Goal: Information Seeking & Learning: Learn about a topic

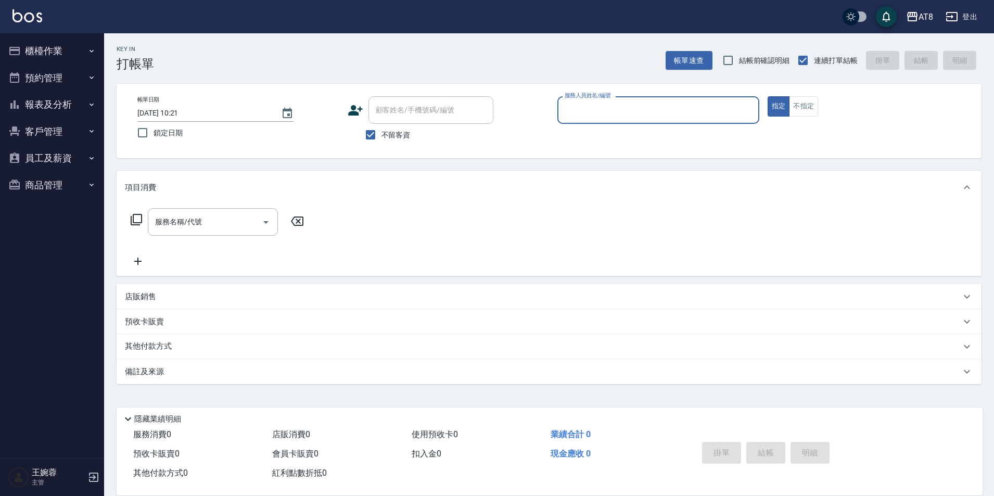
click at [30, 53] on button "櫃檯作業" at bounding box center [52, 50] width 96 height 27
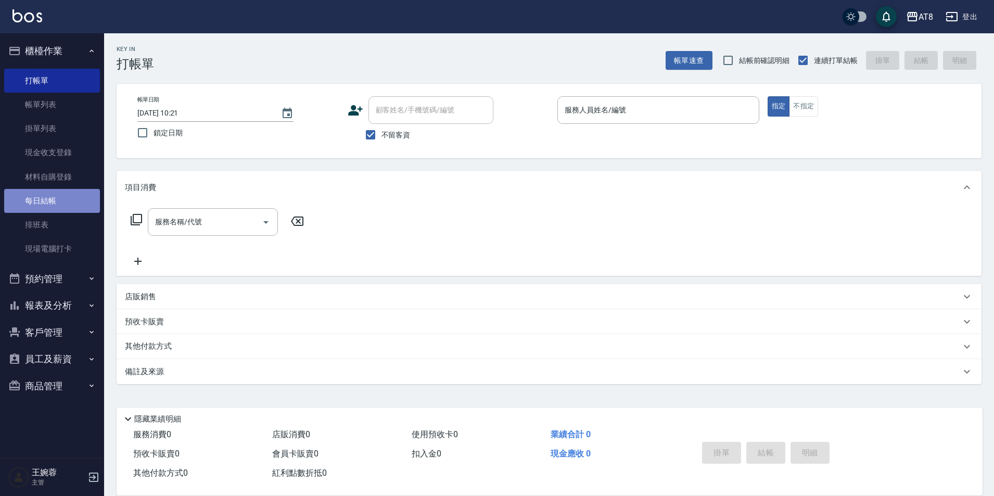
click at [51, 199] on link "每日結帳" at bounding box center [52, 201] width 96 height 24
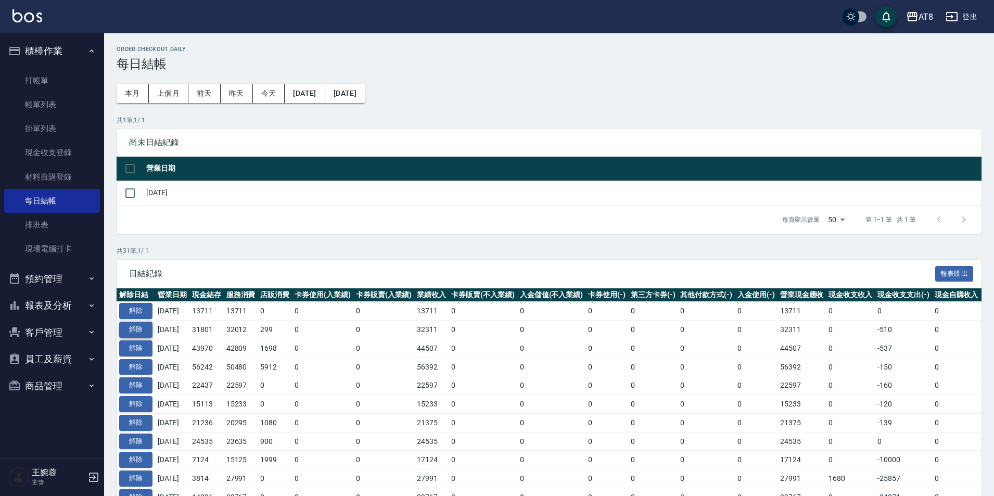
click at [135, 338] on button "解除" at bounding box center [135, 329] width 33 height 16
click at [137, 319] on button "解除" at bounding box center [135, 311] width 33 height 16
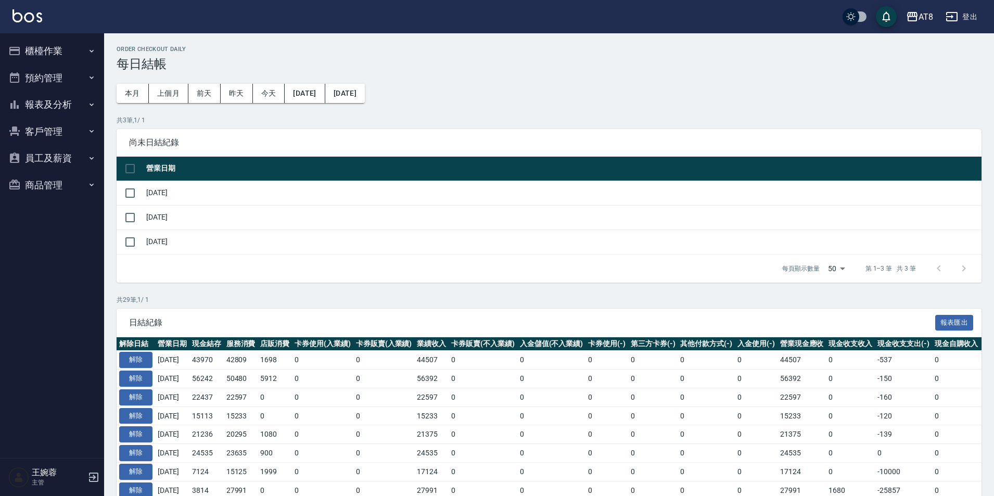
click at [57, 51] on button "櫃檯作業" at bounding box center [52, 50] width 96 height 27
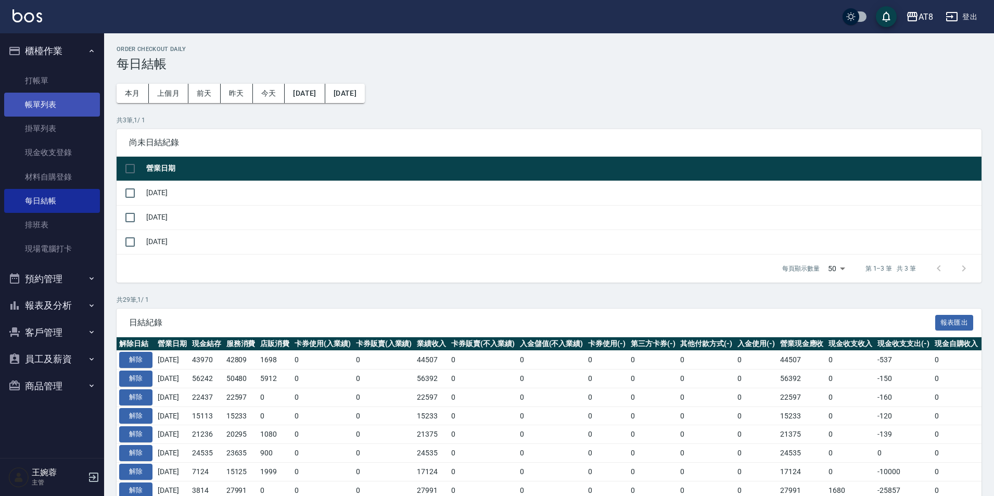
click at [57, 104] on link "帳單列表" at bounding box center [52, 105] width 96 height 24
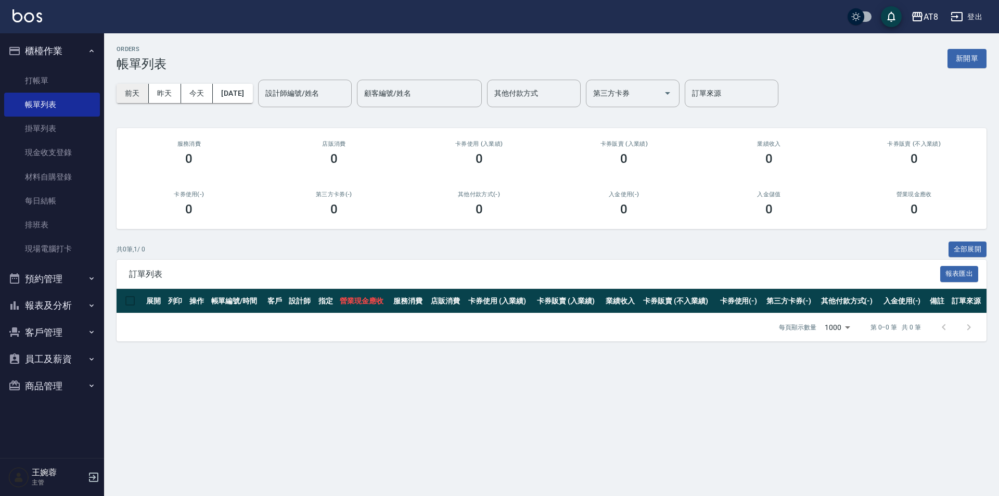
click at [137, 96] on button "前天" at bounding box center [133, 93] width 32 height 19
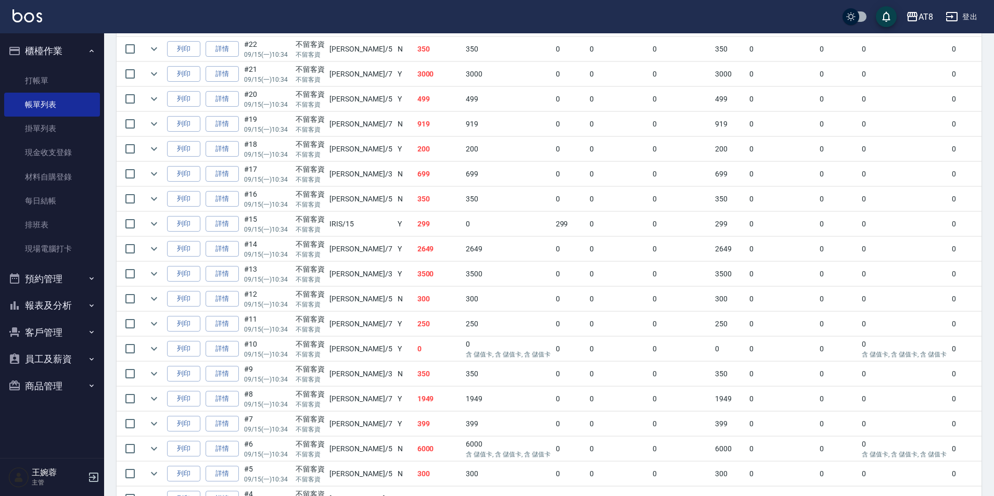
scroll to position [403, 0]
click at [217, 405] on link "詳情" at bounding box center [221, 397] width 33 height 16
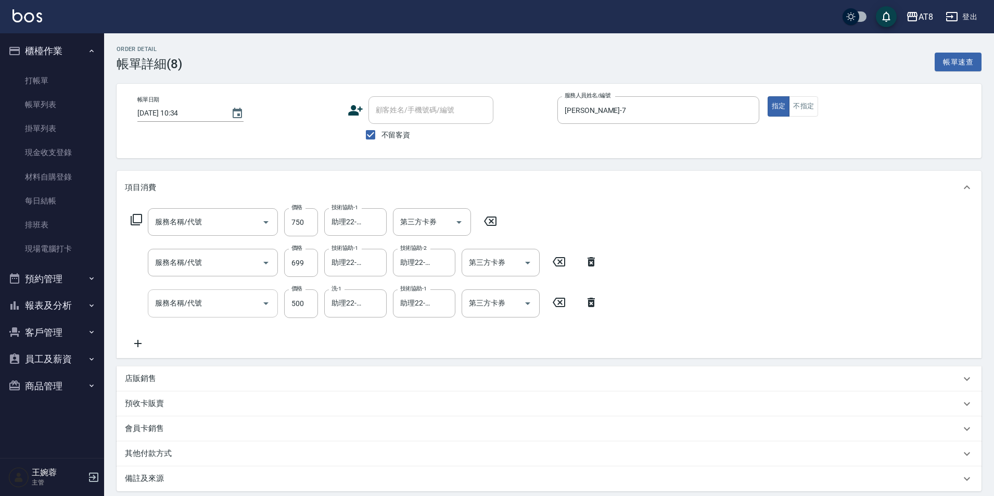
type input "2025/09/15 10:34"
checkbox input "true"
type input "NINA-7"
type input "乳清護髮(5750)"
type input "SPA699(6699)"
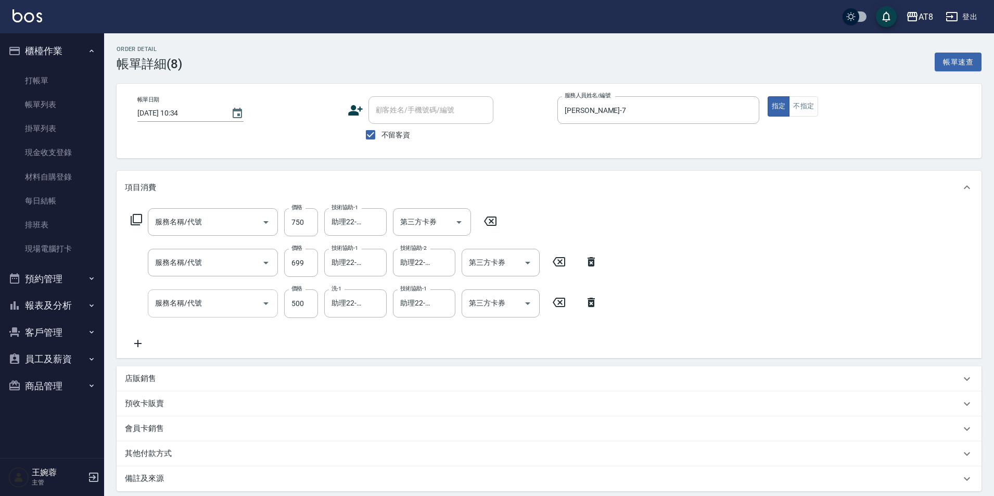
type input "染髮(41000)"
click at [374, 306] on icon "Clear" at bounding box center [375, 303] width 6 height 6
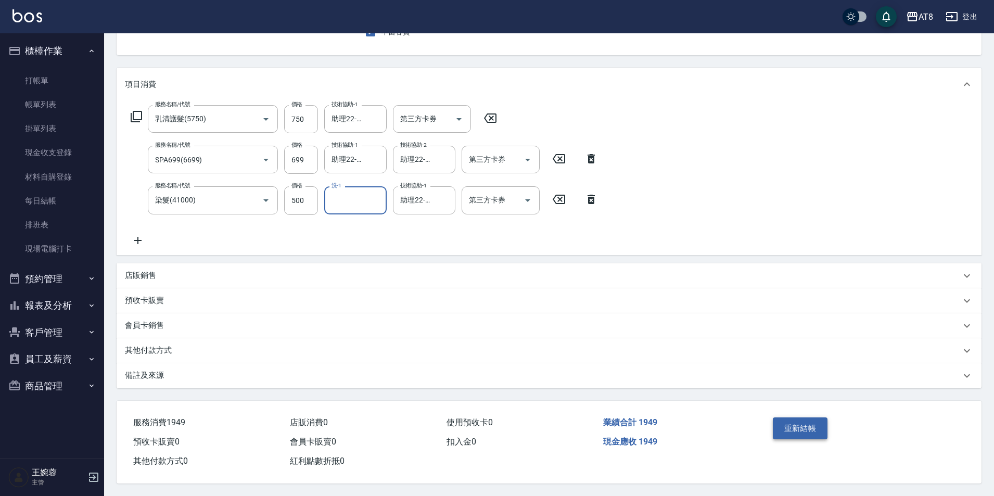
click at [800, 418] on button "重新結帳" at bounding box center [800, 428] width 55 height 22
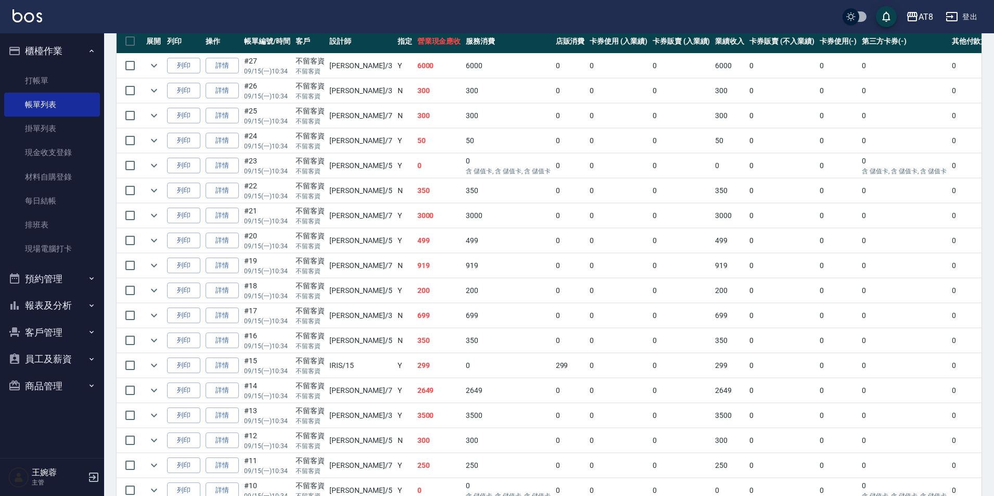
scroll to position [356, 0]
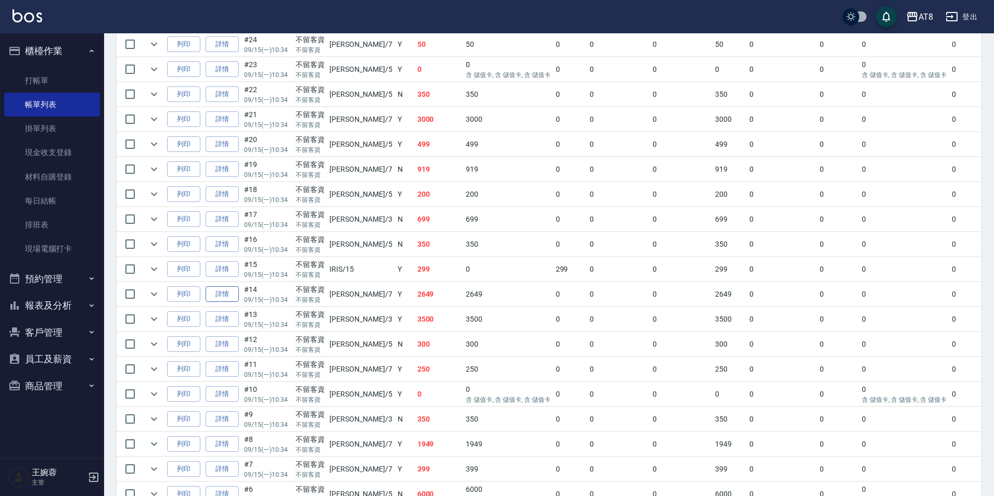
click at [231, 302] on link "詳情" at bounding box center [221, 294] width 33 height 16
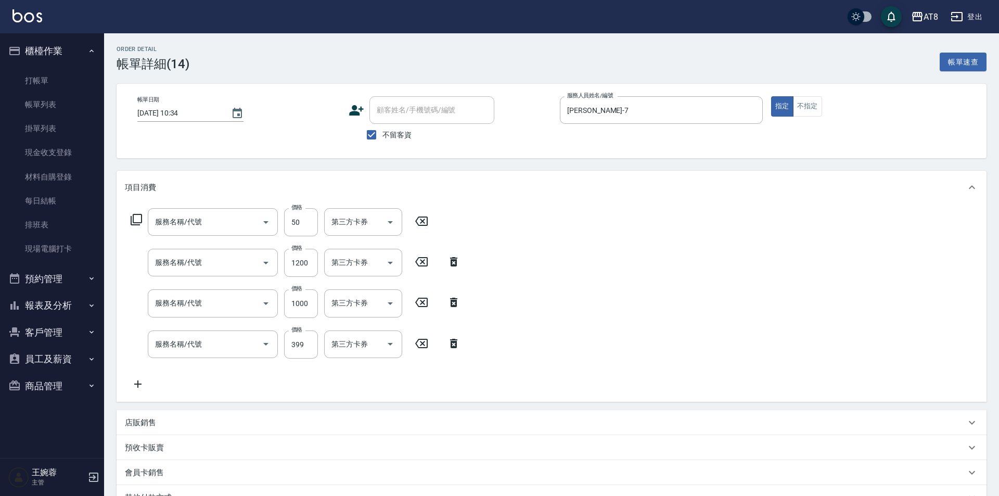
type input "2025/09/15 10:34"
checkbox input "true"
type input "NINA-7"
type input "剪瀏海(250)"
type input "1200護髮(511200)"
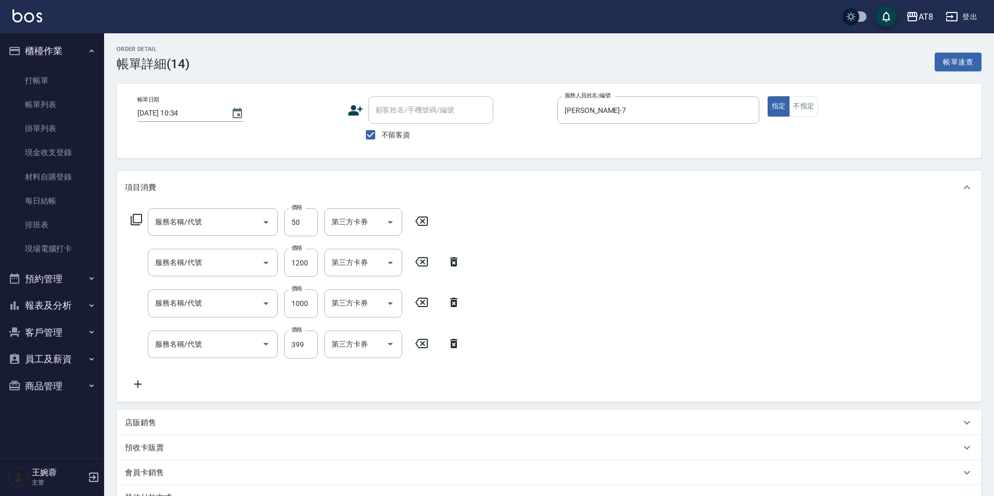
type input "燙髮(31500)"
type input "SPA399(6399)"
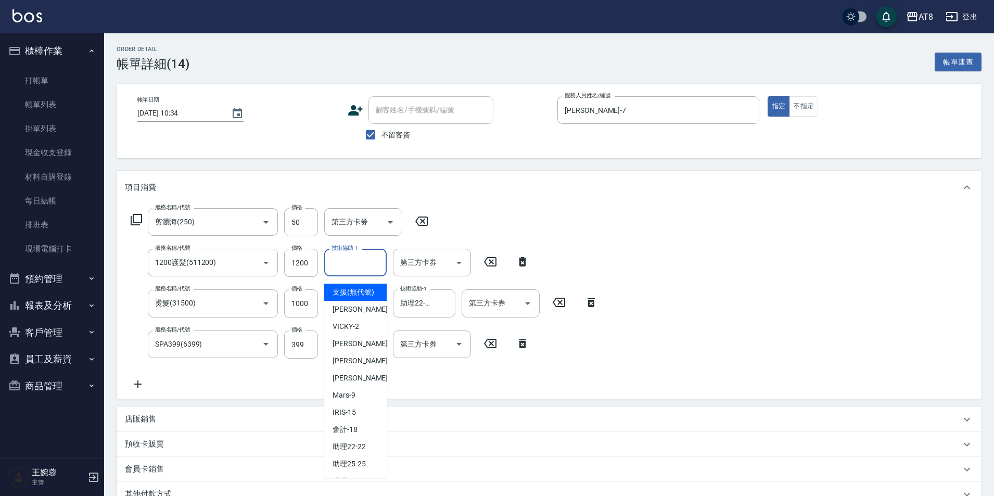
click at [361, 272] on input "技術協助-1" at bounding box center [355, 262] width 53 height 18
click at [368, 295] on div "助理22 -22" at bounding box center [355, 292] width 62 height 17
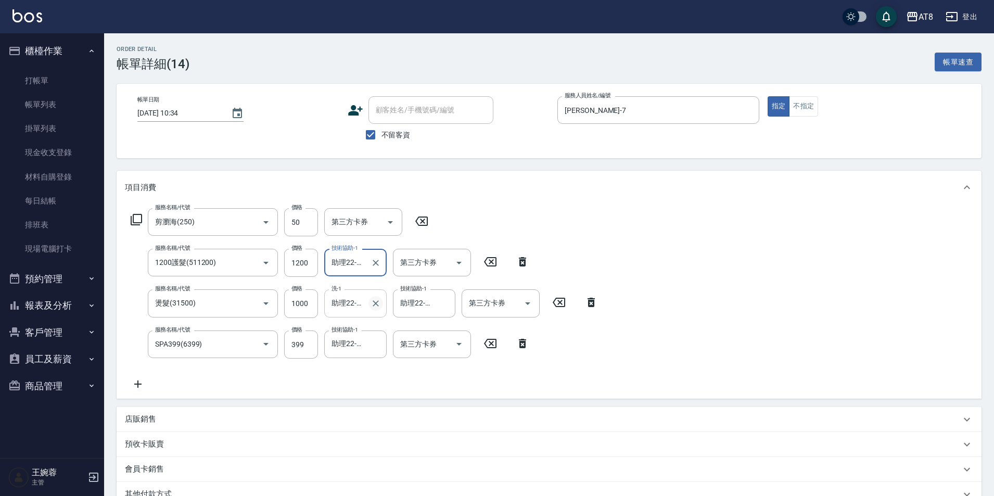
click at [376, 308] on icon "Clear" at bounding box center [375, 303] width 10 height 10
type input "助理22-22"
click at [722, 306] on div "服務名稱/代號 剪瀏海(250) 服務名稱/代號 價格 50 價格 第三方卡券 第三方卡券 服務名稱/代號 1200護髮(511200) 服務名稱/代號 價格…" at bounding box center [549, 301] width 865 height 195
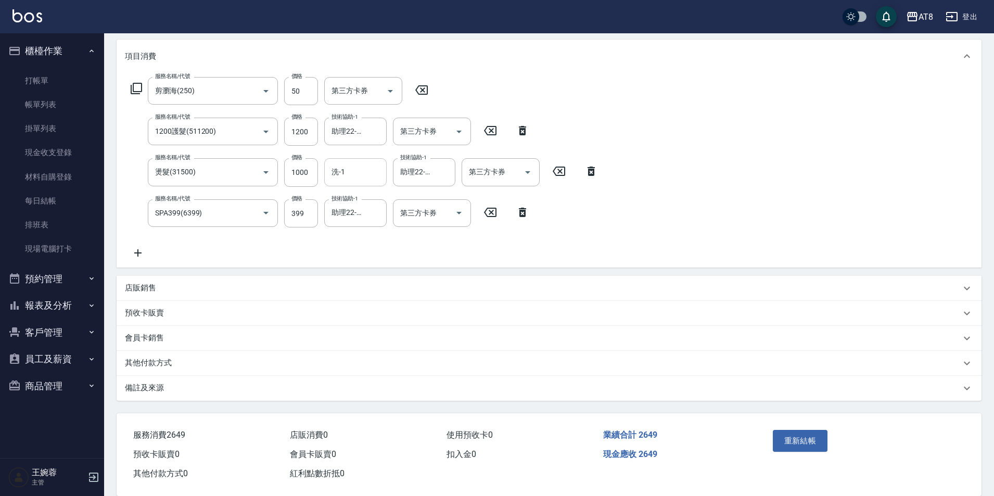
scroll to position [136, 0]
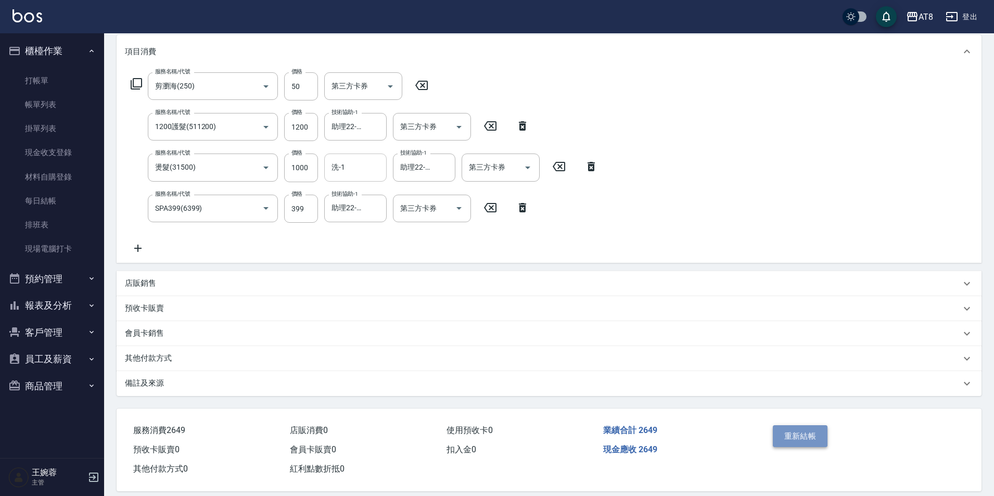
click at [790, 440] on button "重新結帳" at bounding box center [800, 436] width 55 height 22
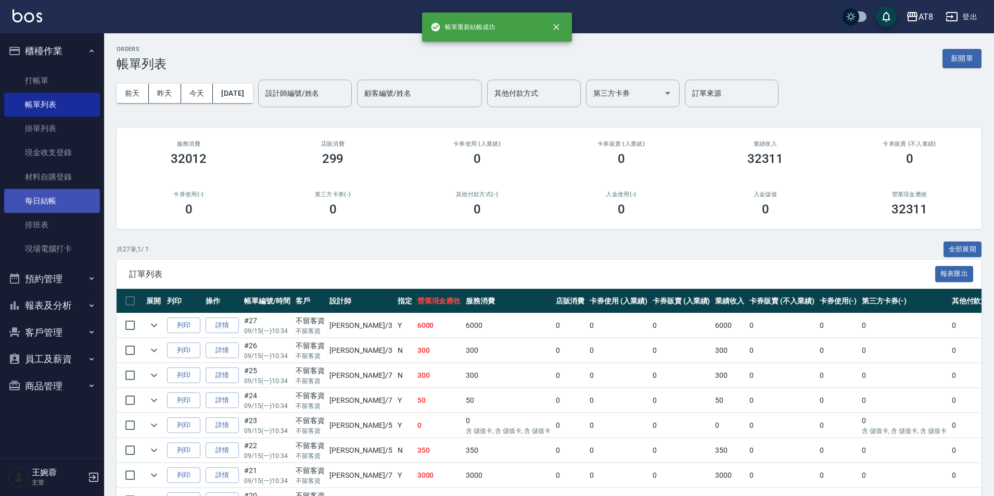
click at [54, 205] on link "每日結帳" at bounding box center [52, 201] width 96 height 24
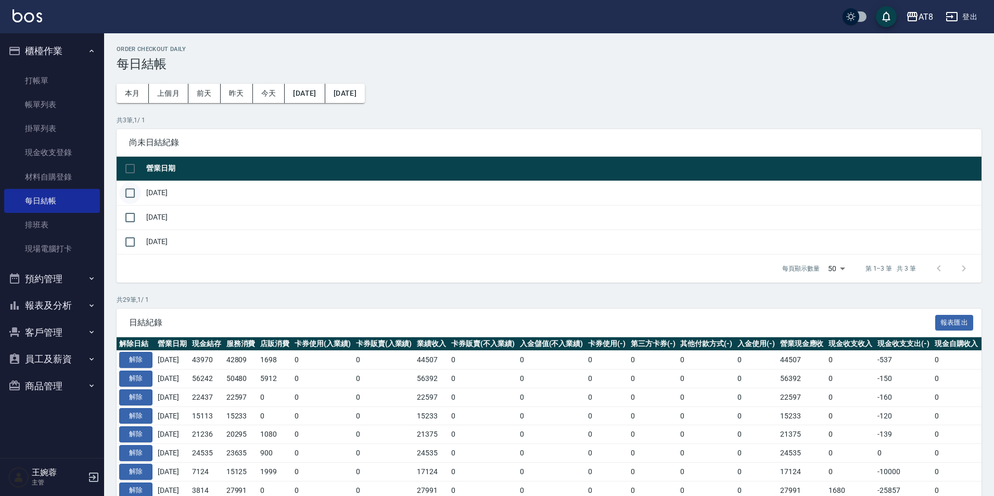
click at [130, 204] on input "checkbox" at bounding box center [130, 193] width 22 height 22
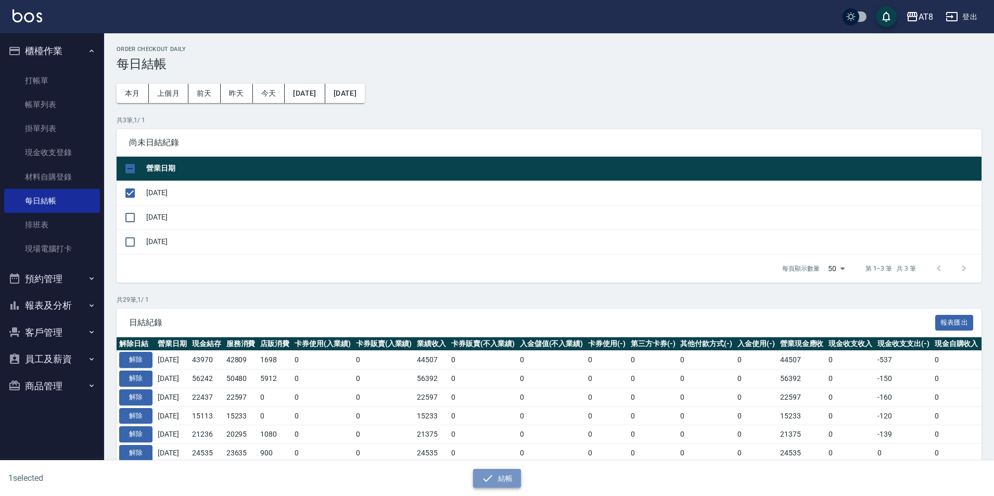
click at [505, 469] on button "結帳" at bounding box center [497, 478] width 48 height 19
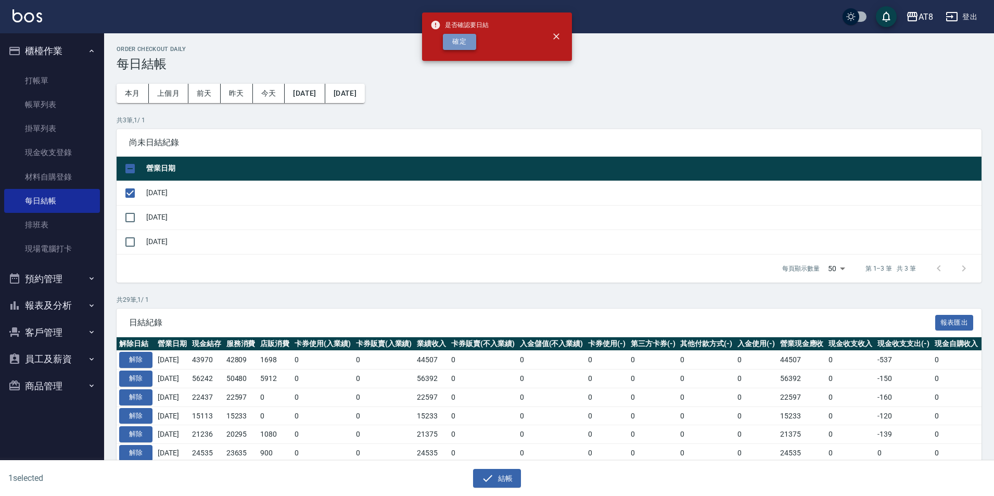
click at [464, 50] on button "確定" at bounding box center [459, 42] width 33 height 16
checkbox input "false"
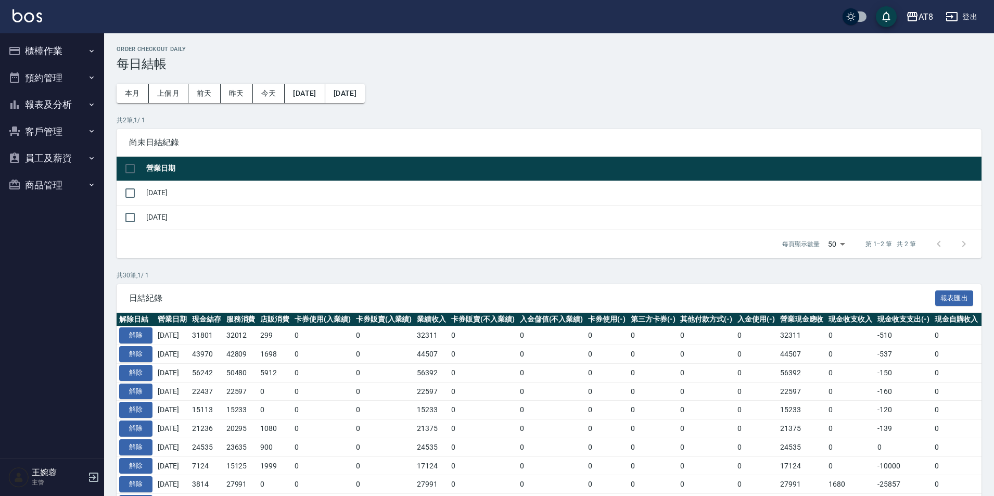
click at [67, 48] on button "櫃檯作業" at bounding box center [52, 50] width 96 height 27
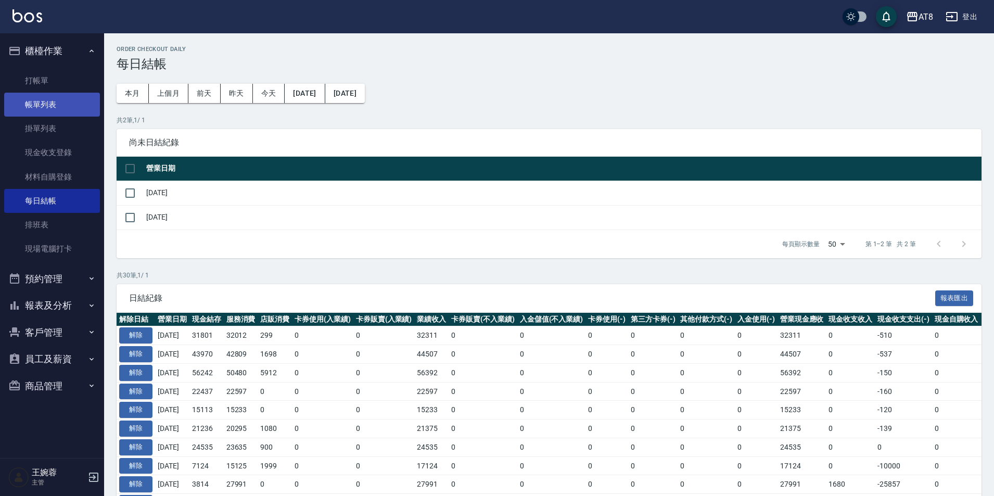
click at [40, 110] on link "帳單列表" at bounding box center [52, 105] width 96 height 24
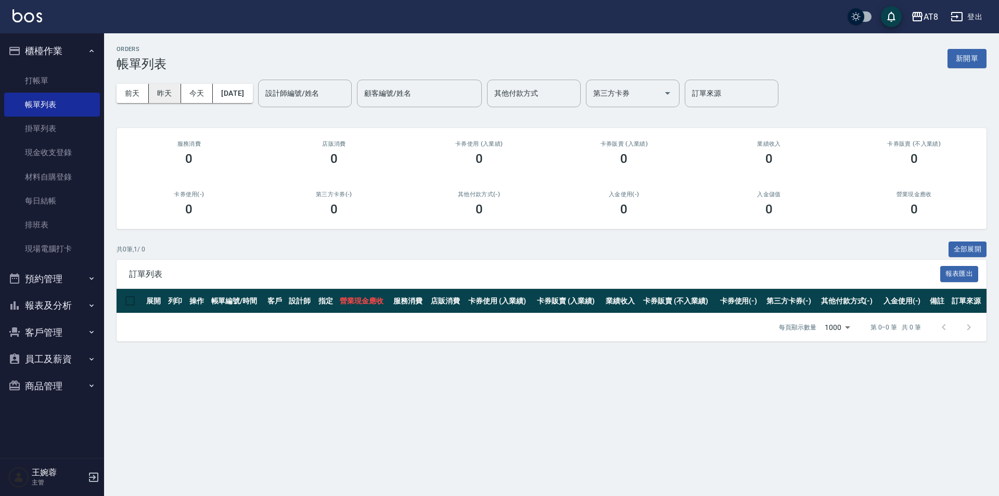
click at [170, 95] on button "昨天" at bounding box center [165, 93] width 32 height 19
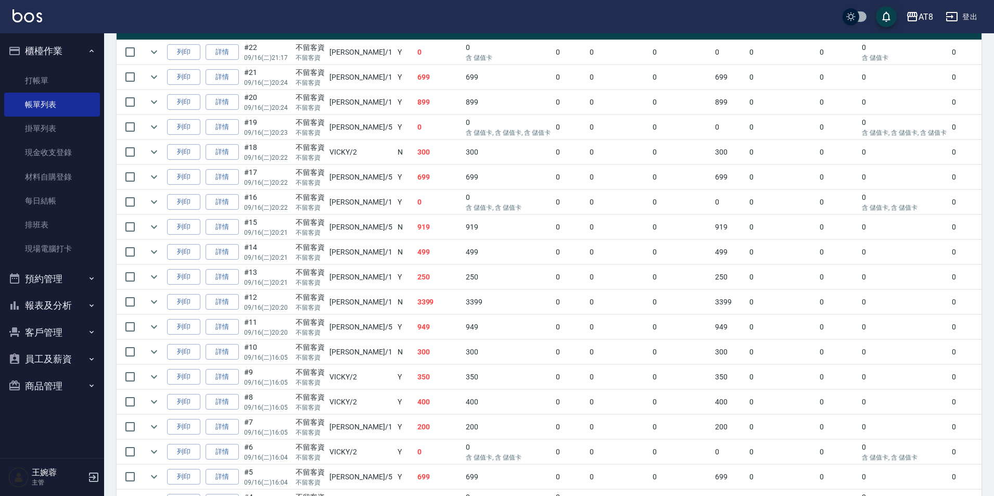
scroll to position [234, 0]
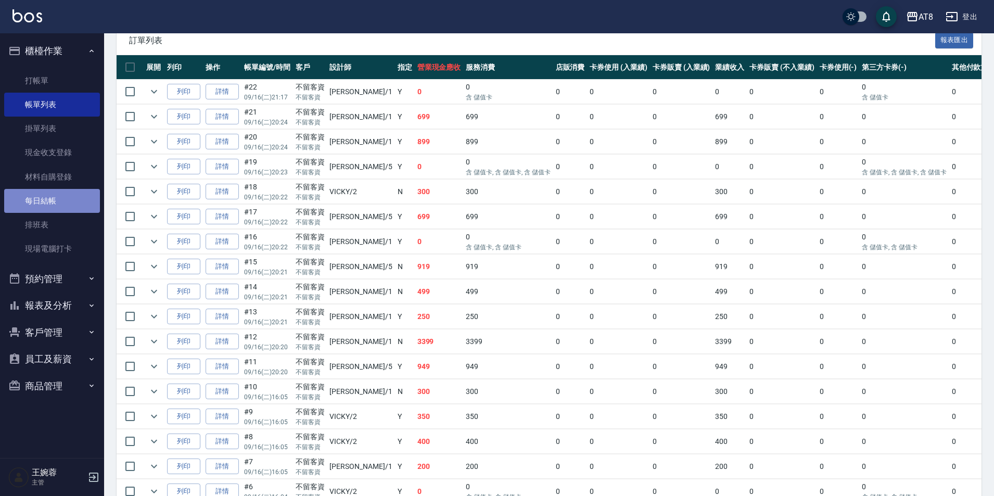
click at [69, 203] on link "每日結帳" at bounding box center [52, 201] width 96 height 24
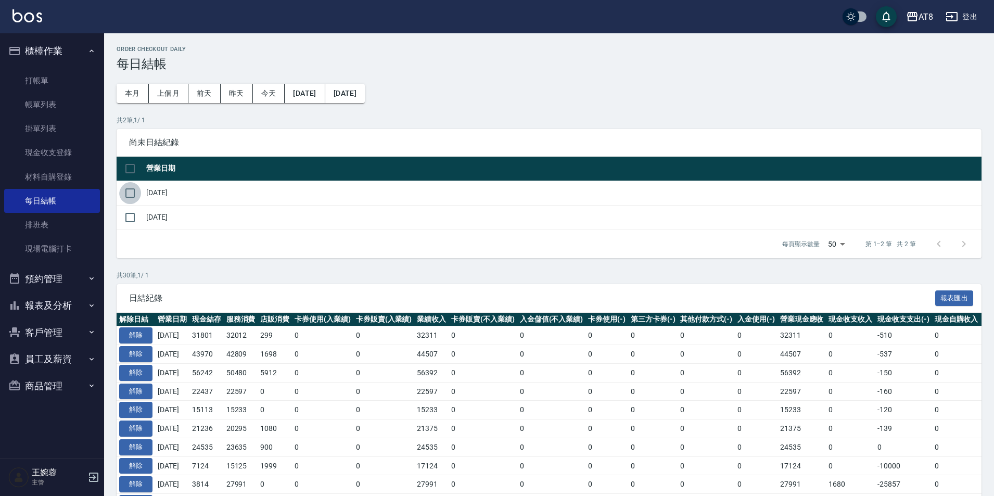
click at [128, 202] on input "checkbox" at bounding box center [130, 193] width 22 height 22
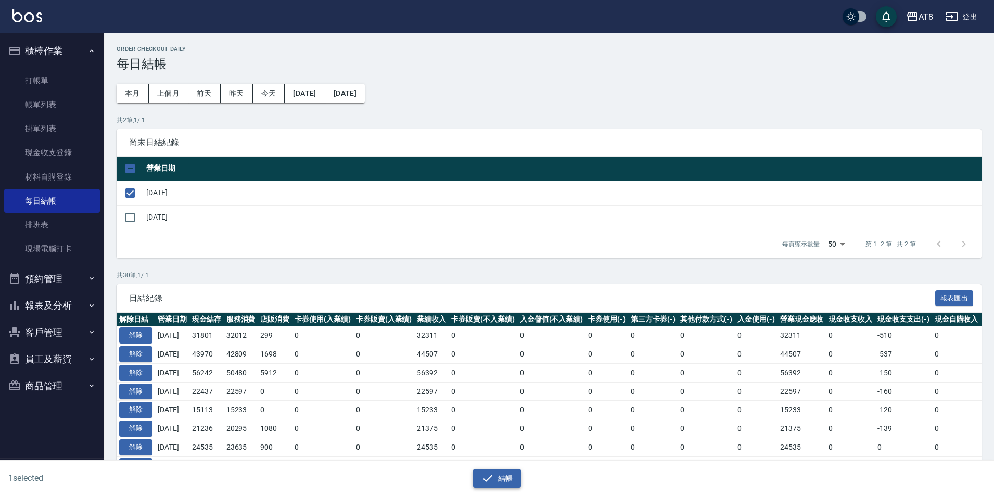
click at [483, 483] on icon "button" at bounding box center [487, 478] width 12 height 12
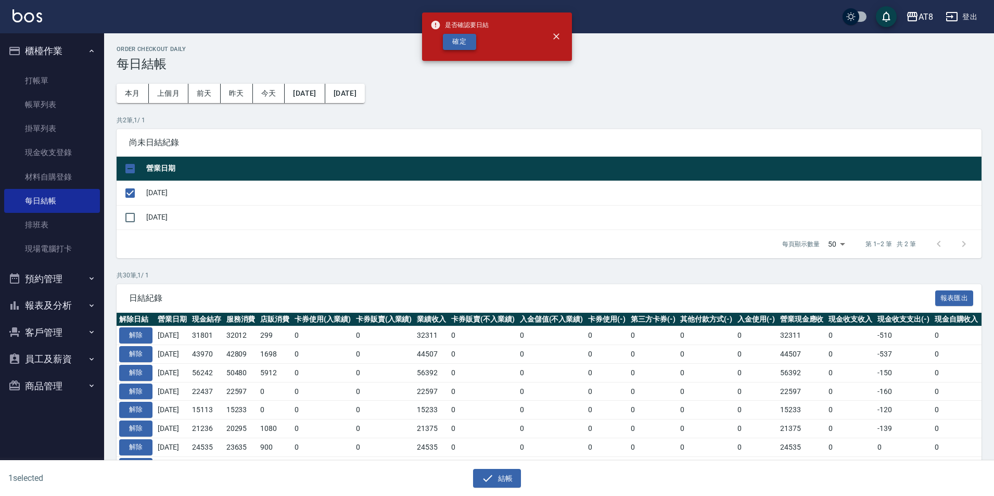
click at [459, 46] on button "確定" at bounding box center [459, 42] width 33 height 16
checkbox input "false"
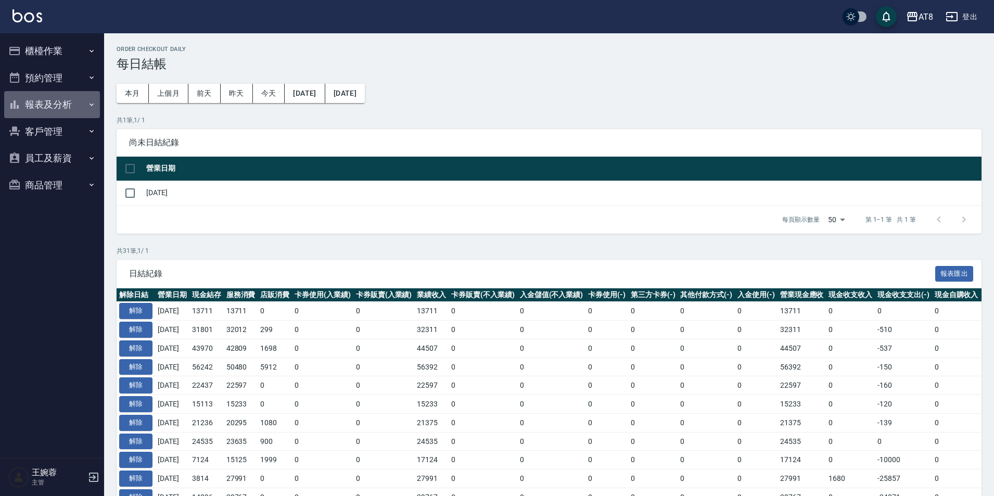
click at [50, 99] on button "報表及分析" at bounding box center [52, 104] width 96 height 27
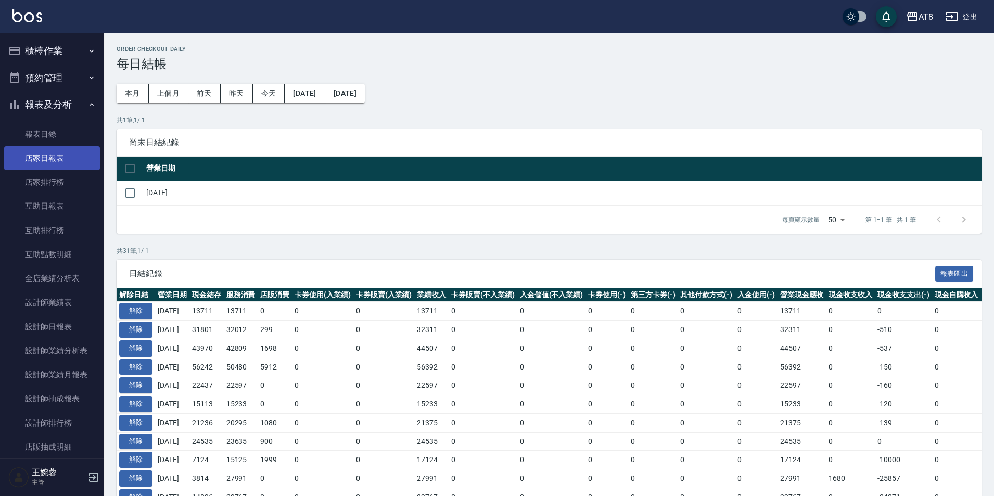
click at [50, 161] on link "店家日報表" at bounding box center [52, 158] width 96 height 24
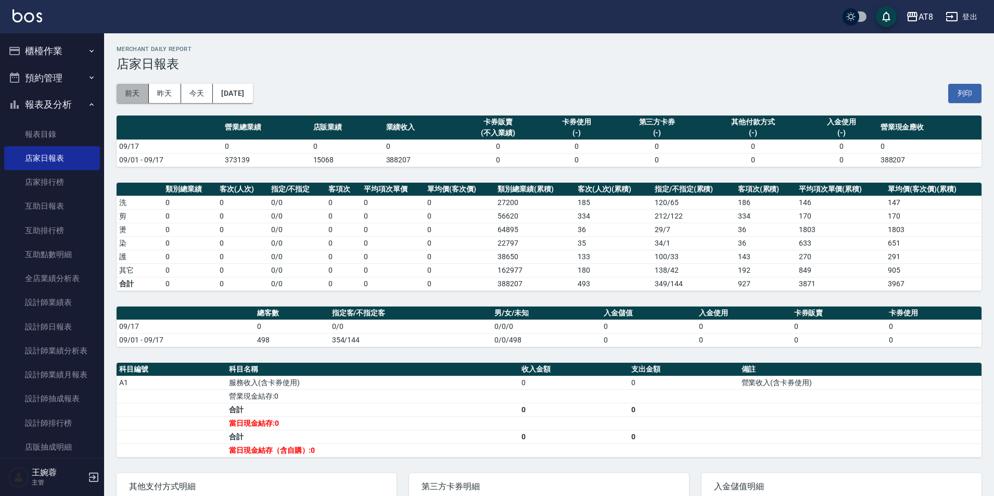
click at [135, 102] on button "前天" at bounding box center [133, 93] width 32 height 19
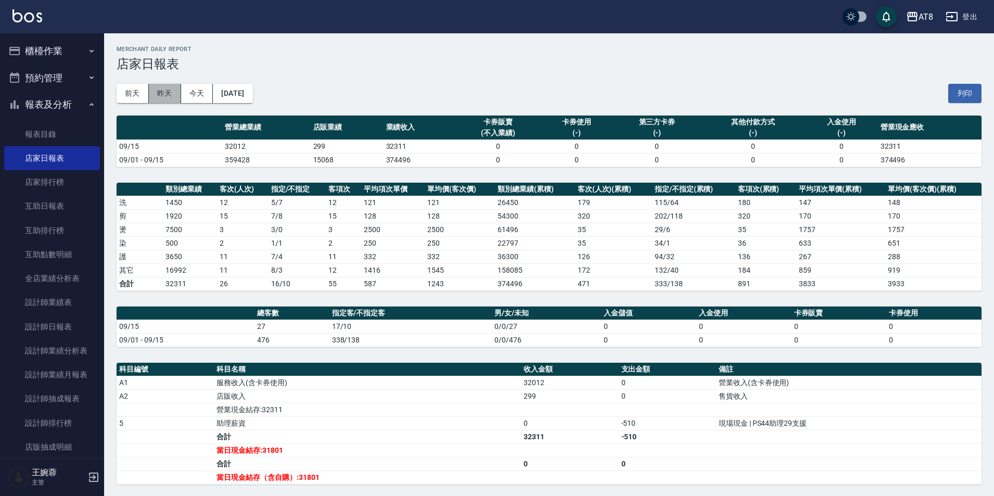
click at [165, 93] on button "昨天" at bounding box center [165, 93] width 32 height 19
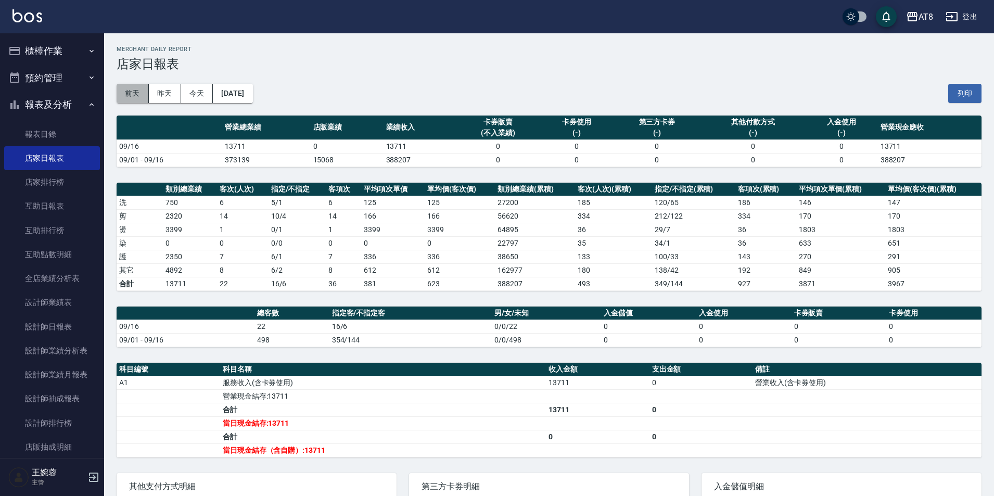
click at [135, 94] on button "前天" at bounding box center [133, 93] width 32 height 19
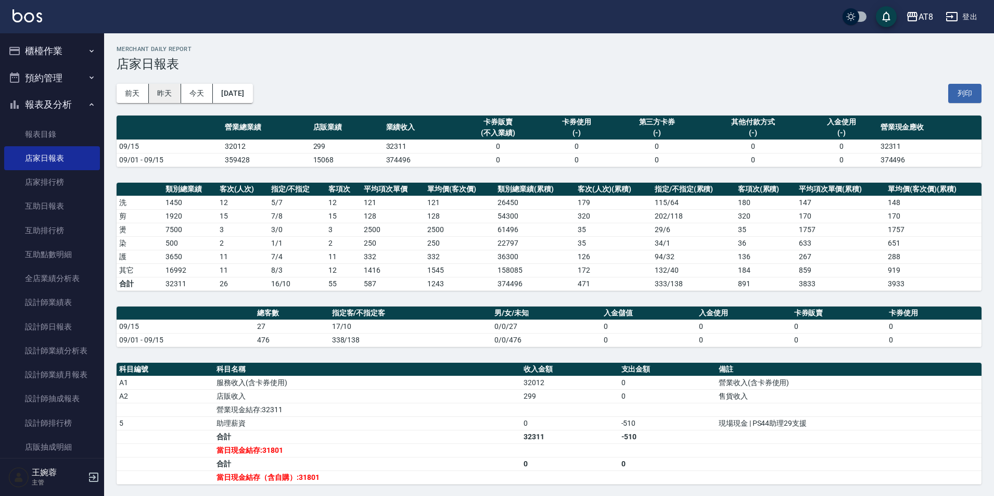
click at [174, 91] on button "昨天" at bounding box center [165, 93] width 32 height 19
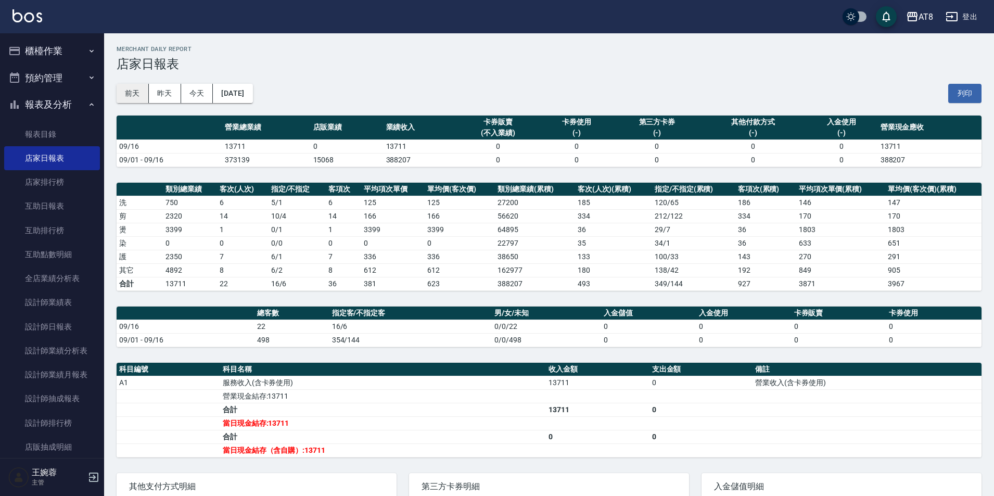
click at [139, 93] on button "前天" at bounding box center [133, 93] width 32 height 19
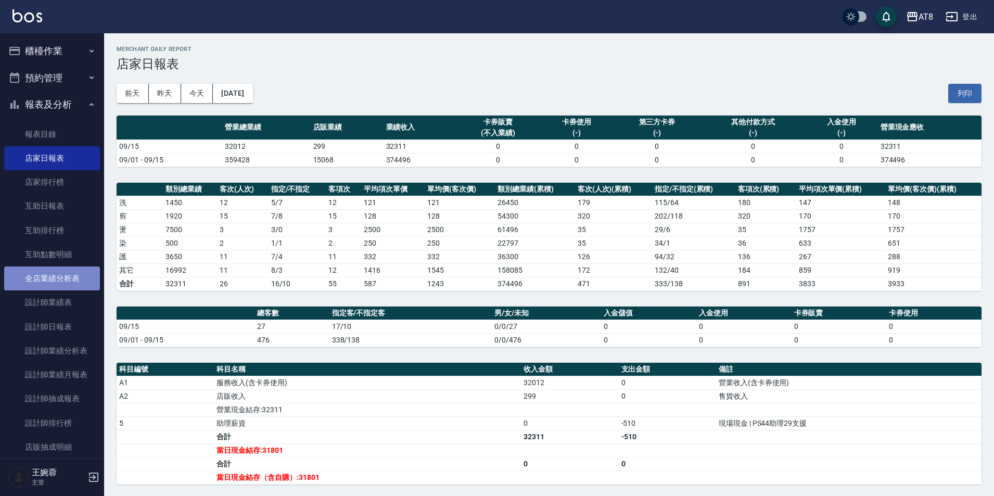
click at [52, 282] on link "全店業績分析表" at bounding box center [52, 278] width 96 height 24
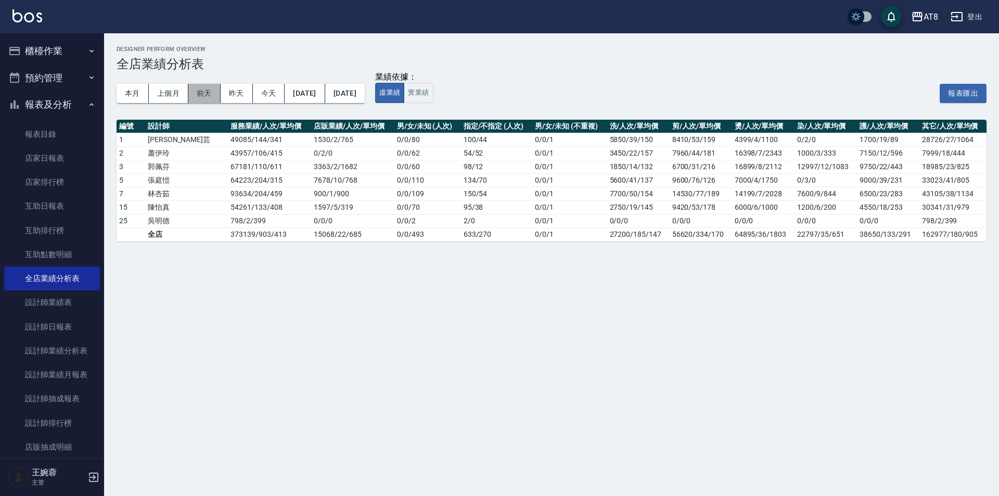
click at [212, 94] on button "前天" at bounding box center [204, 93] width 32 height 19
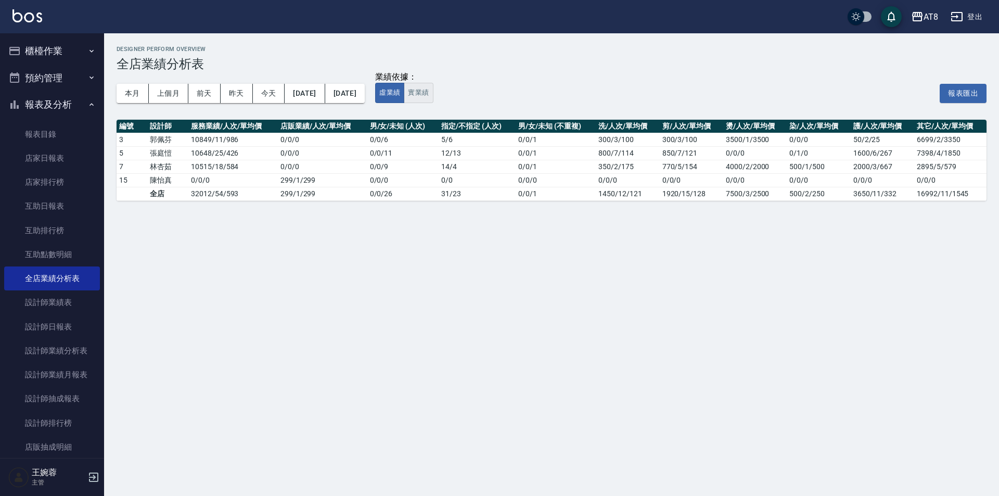
click at [433, 93] on button "實業績" at bounding box center [418, 93] width 29 height 20
click at [238, 98] on button "昨天" at bounding box center [237, 93] width 32 height 19
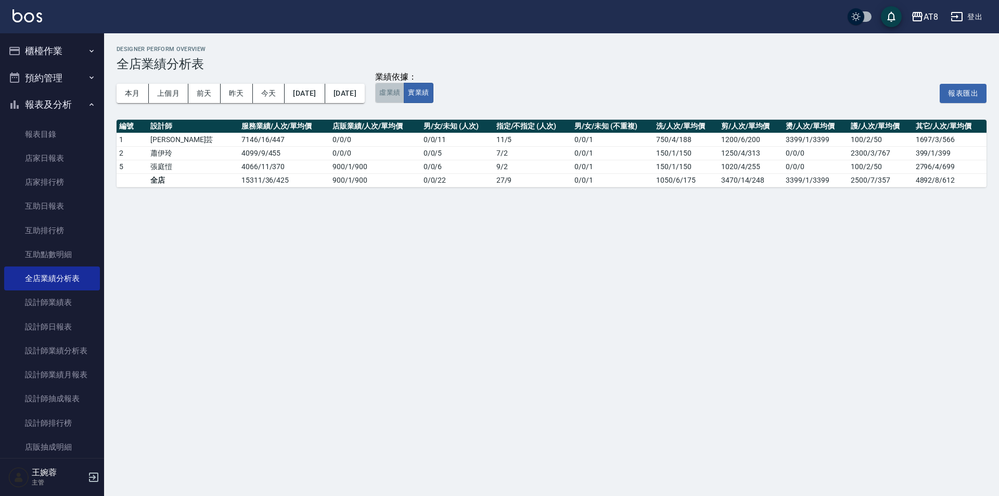
click at [404, 97] on button "虛業績" at bounding box center [389, 93] width 29 height 20
click at [433, 101] on button "實業績" at bounding box center [418, 93] width 29 height 20
click at [404, 99] on button "虛業績" at bounding box center [389, 93] width 29 height 20
click at [41, 17] on img at bounding box center [27, 15] width 30 height 13
